Goal: Information Seeking & Learning: Learn about a topic

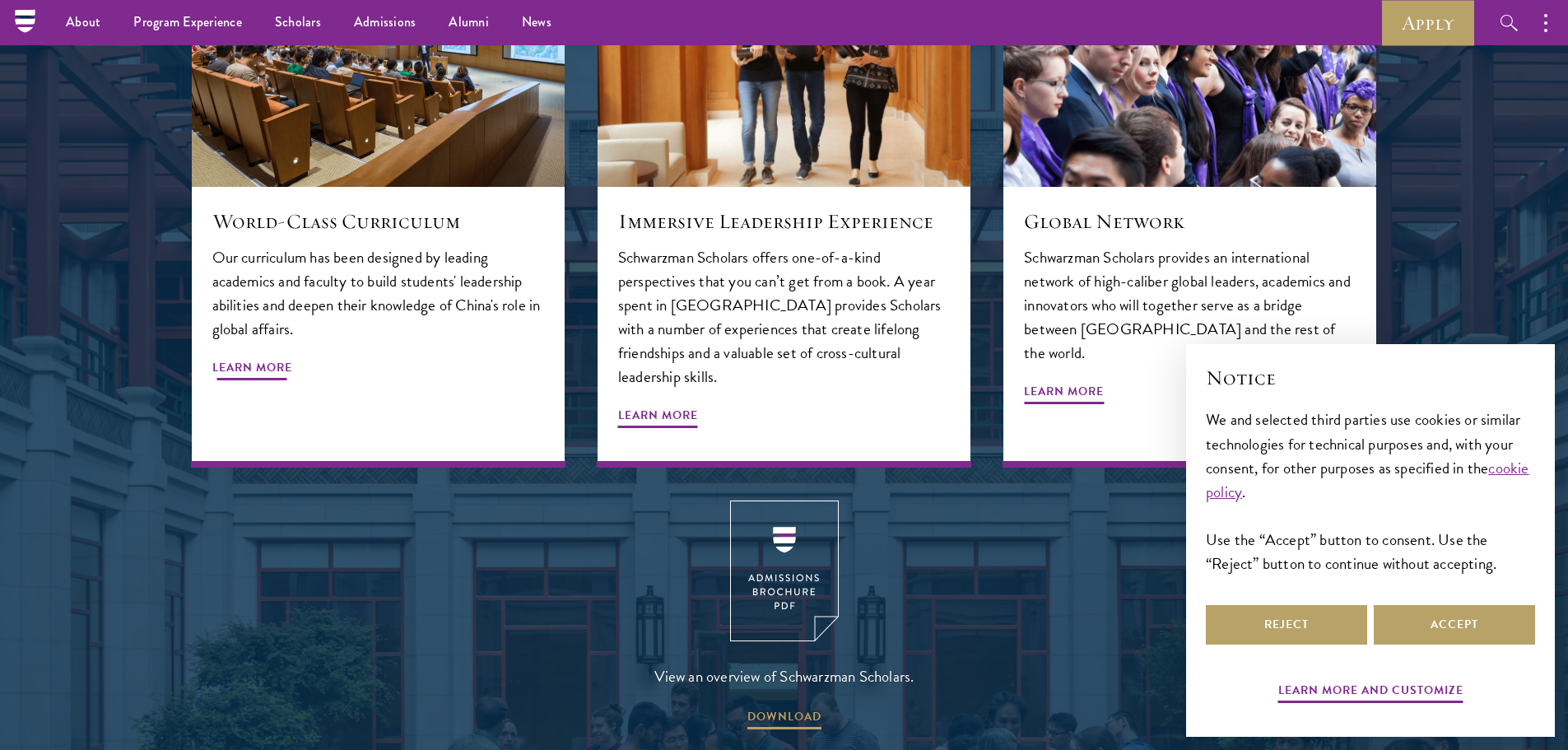
scroll to position [1894, 0]
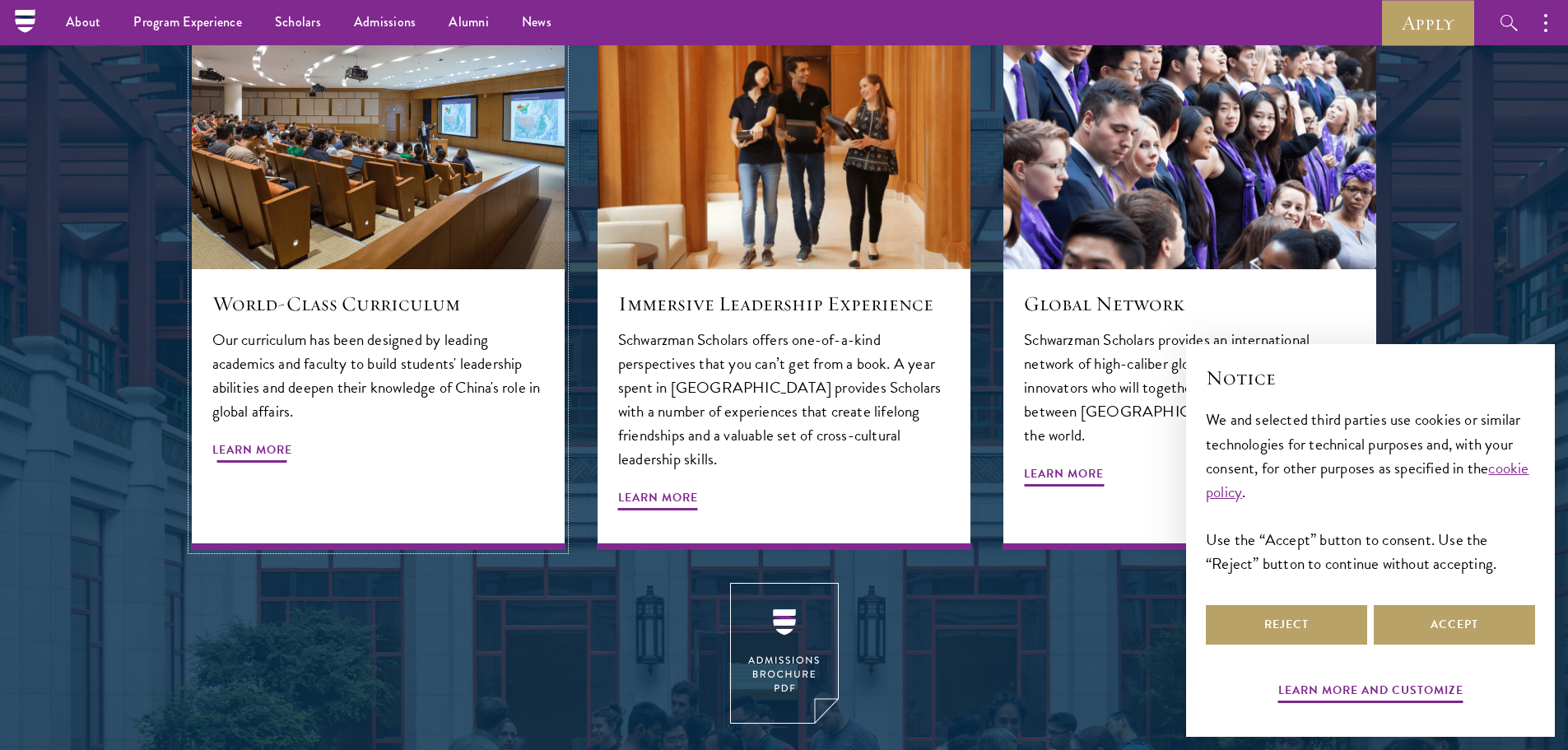
click at [257, 440] on span "Learn More" at bounding box center [252, 453] width 80 height 26
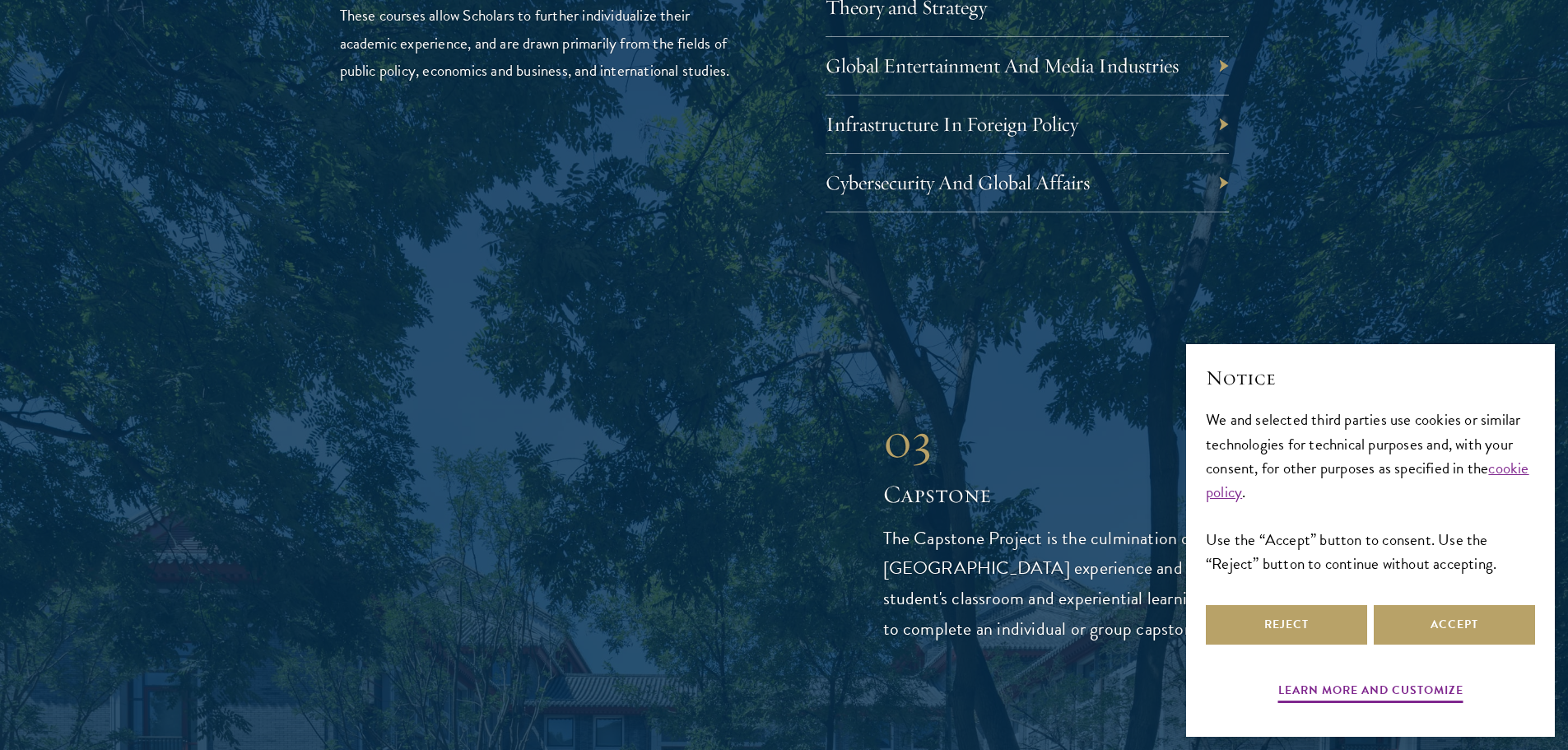
scroll to position [5599, 0]
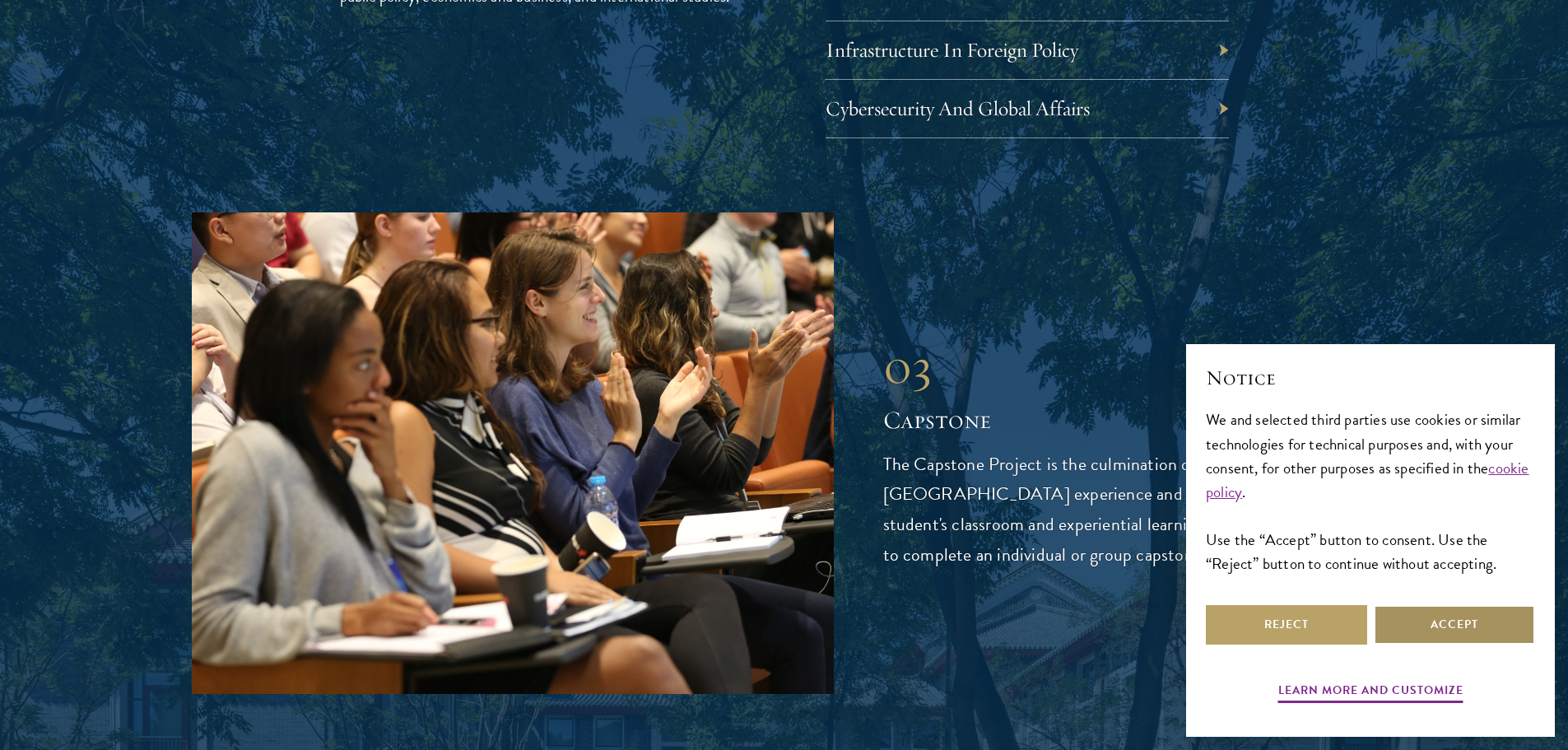
click at [1441, 634] on button "Accept" at bounding box center [1454, 625] width 161 height 39
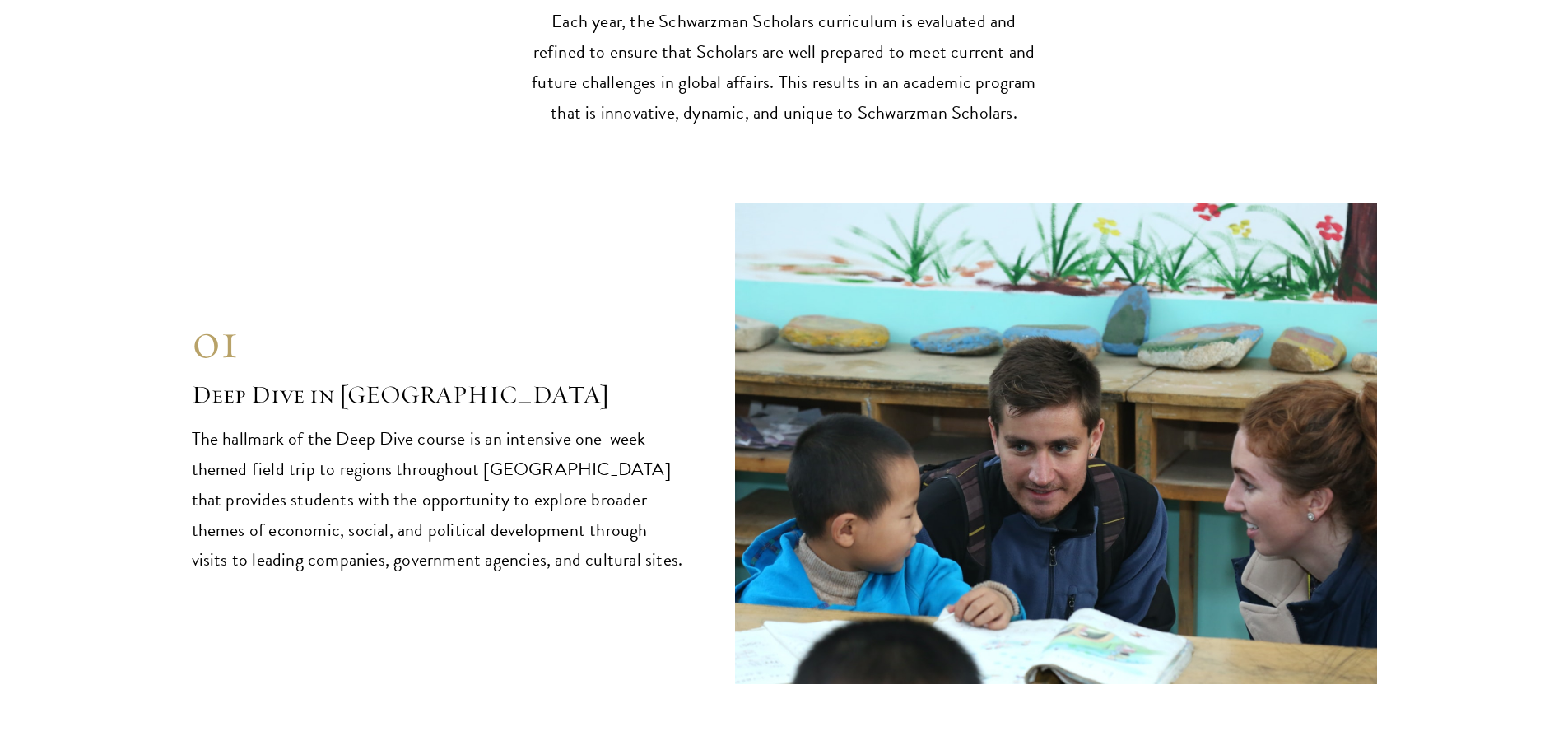
scroll to position [6999, 0]
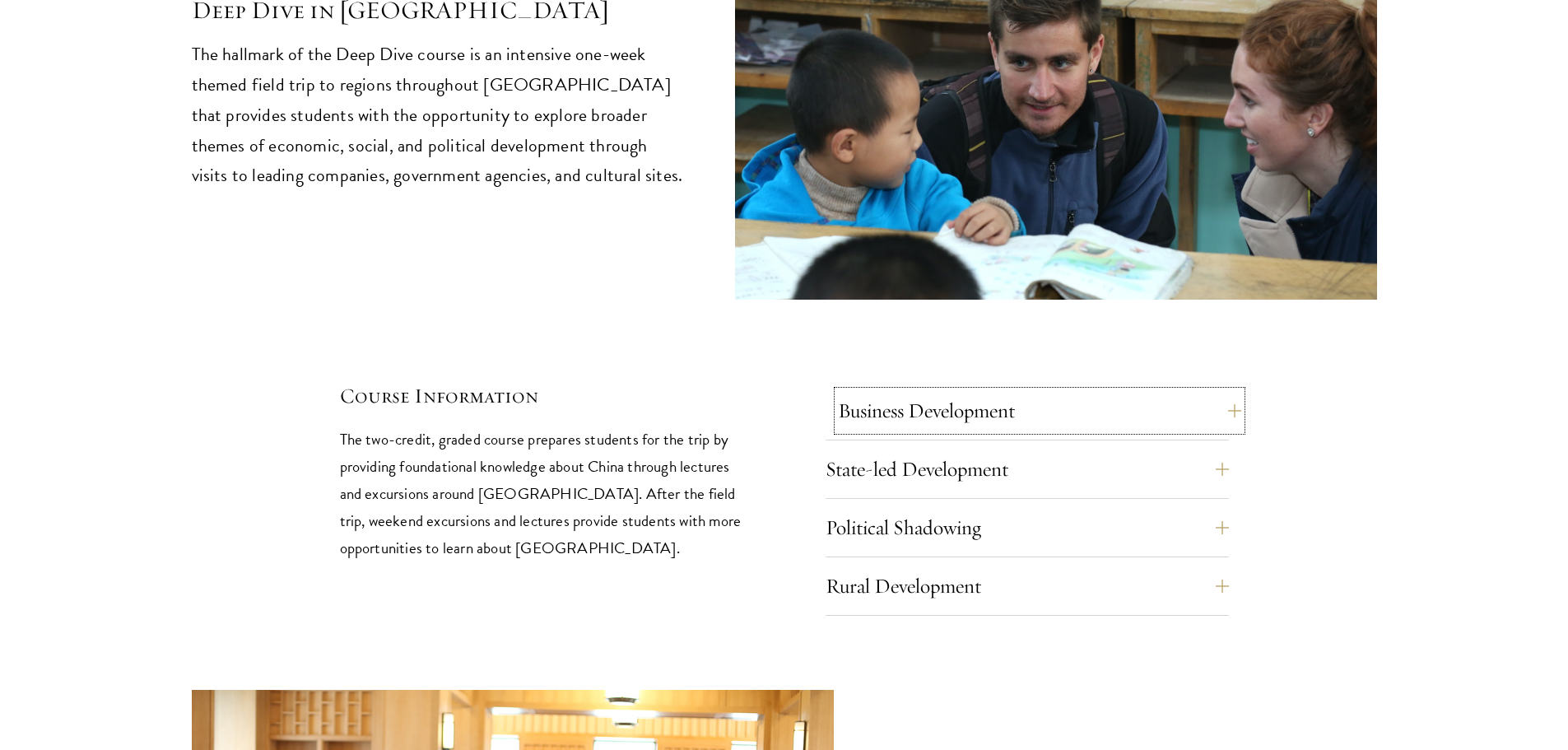
click at [995, 391] on button "Business Development" at bounding box center [1039, 411] width 404 height 39
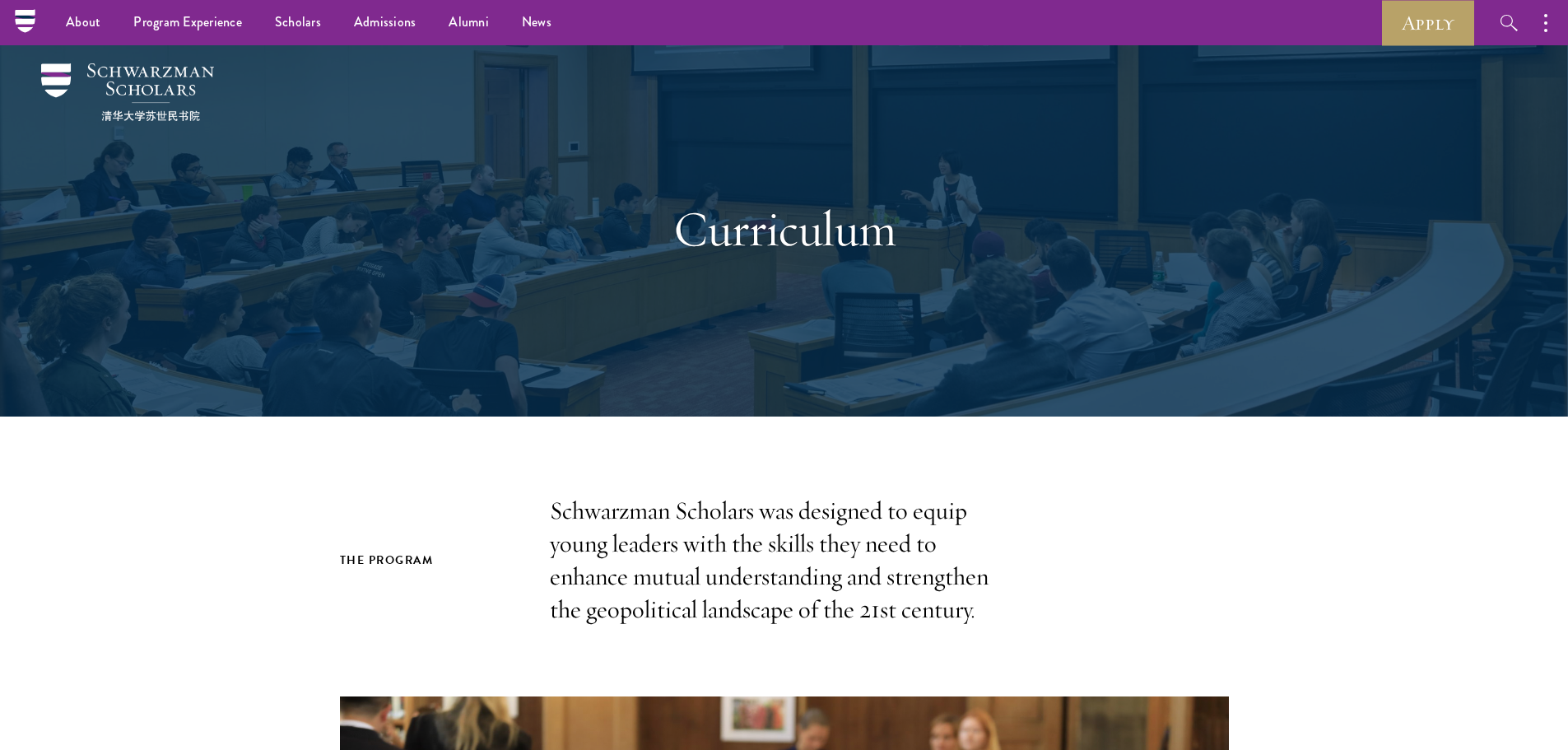
scroll to position [0, 0]
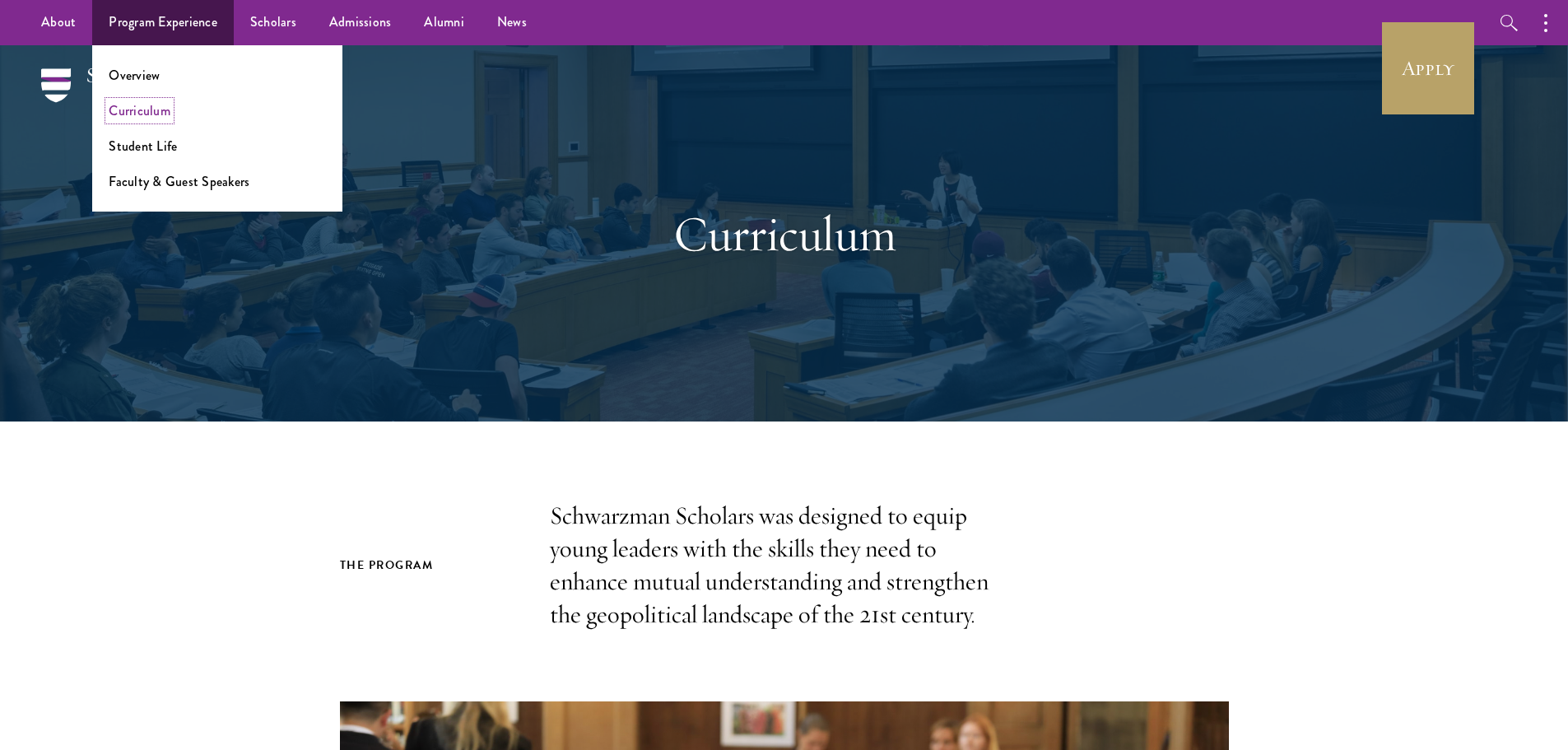
click at [139, 117] on link "Curriculum" at bounding box center [140, 111] width 62 height 19
